Goal: Task Accomplishment & Management: Complete application form

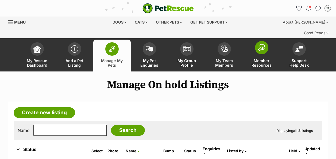
scroll to position [13, 0]
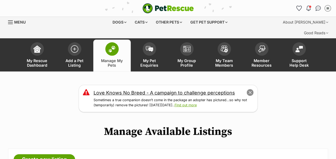
click at [250, 89] on button "close" at bounding box center [249, 92] width 7 height 7
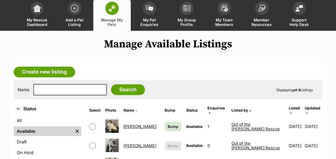
scroll to position [32, 0]
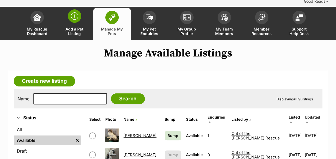
click at [75, 12] on img at bounding box center [74, 15] width 7 height 7
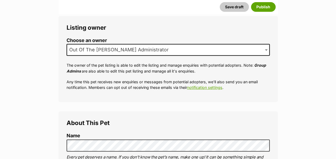
scroll to position [104, 0]
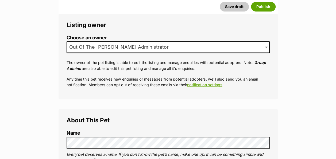
click at [168, 41] on span "Out Of The [PERSON_NAME] Administrator" at bounding box center [168, 47] width 203 height 12
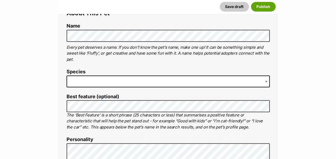
scroll to position [192, 0]
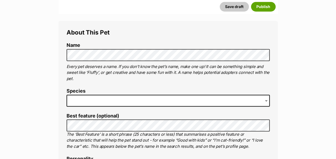
click at [96, 95] on span at bounding box center [168, 101] width 203 height 12
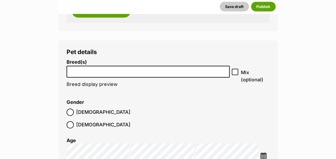
scroll to position [664, 0]
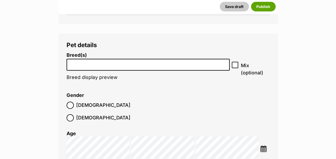
click at [121, 61] on input "search" at bounding box center [148, 64] width 160 height 6
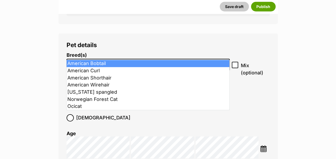
type input "c"
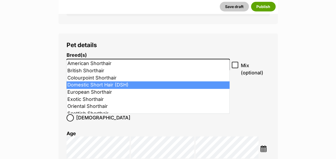
type input "short"
select select "252102"
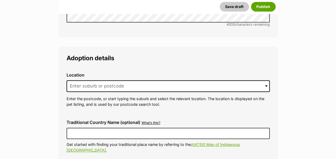
scroll to position [1316, 0]
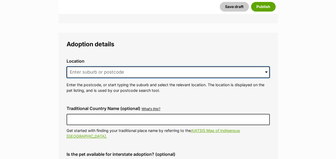
click at [158, 66] on input at bounding box center [168, 72] width 203 height 12
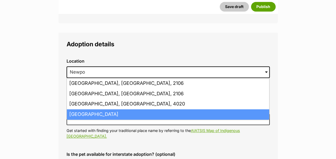
click at [110, 109] on li "Newport, Victoria, 3015" at bounding box center [168, 114] width 202 height 10
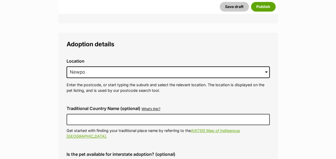
type input "Newport, Victoria, 3015"
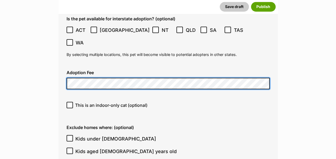
scroll to position [1458, 0]
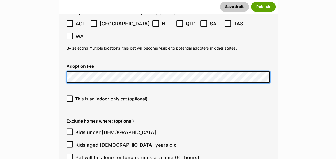
click at [69, 97] on icon at bounding box center [69, 98] width 3 height 2
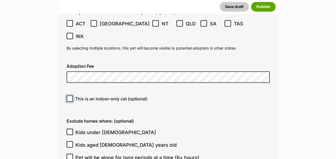
click at [69, 95] on input "This is an indoor-only cat (optional)" at bounding box center [70, 98] width 6 height 6
checkbox input "true"
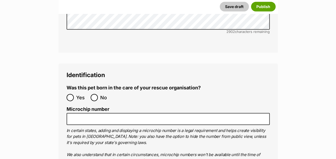
scroll to position [1846, 0]
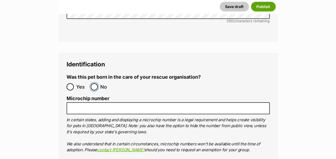
click at [92, 83] on input "No" at bounding box center [94, 86] width 7 height 7
radio input "true"
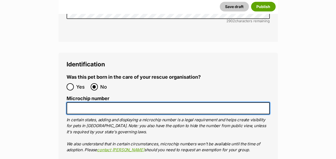
click at [91, 102] on input "Microchip number" at bounding box center [168, 108] width 203 height 12
paste input "956000018333578"
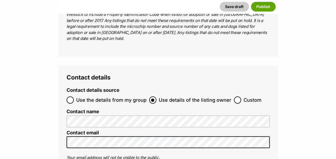
scroll to position [2114, 0]
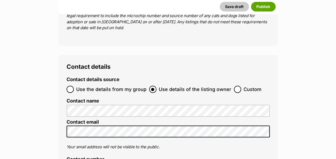
type input "956000018333578"
click at [69, 86] on input "Use the details from my group" at bounding box center [70, 89] width 7 height 7
radio input "true"
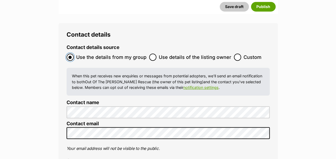
scroll to position [2156, 0]
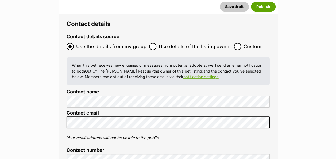
radio input "true"
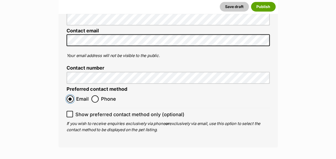
scroll to position [2242, 0]
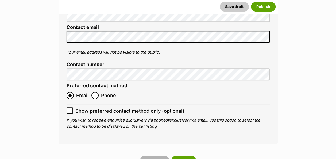
click at [154, 155] on button "Save draft" at bounding box center [154, 160] width 29 height 10
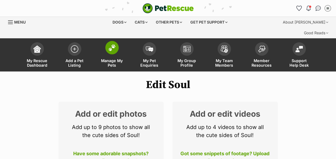
click at [114, 44] on img at bounding box center [111, 47] width 7 height 7
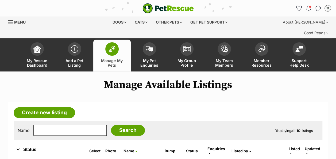
click at [188, 46] on img at bounding box center [186, 49] width 7 height 6
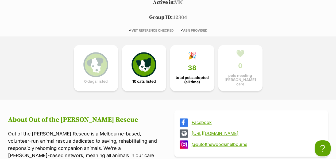
scroll to position [248, 0]
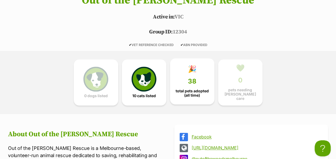
click at [189, 64] on link "🎉 38 total pets adopted (all time)" at bounding box center [192, 81] width 44 height 46
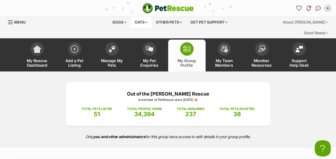
click at [142, 21] on div "Cats" at bounding box center [141, 22] width 20 height 11
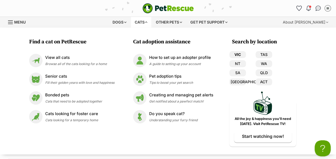
click at [239, 56] on link "VIC" at bounding box center [237, 54] width 17 height 7
